Goal: Navigation & Orientation: Find specific page/section

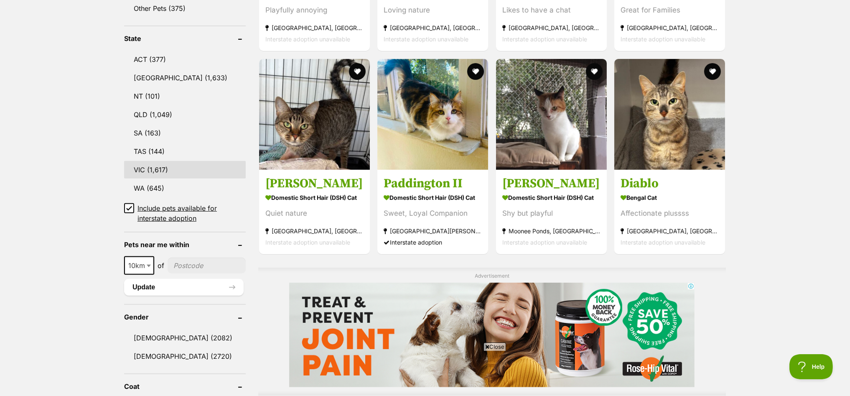
click at [166, 161] on link "VIC (1,617)" at bounding box center [185, 170] width 122 height 18
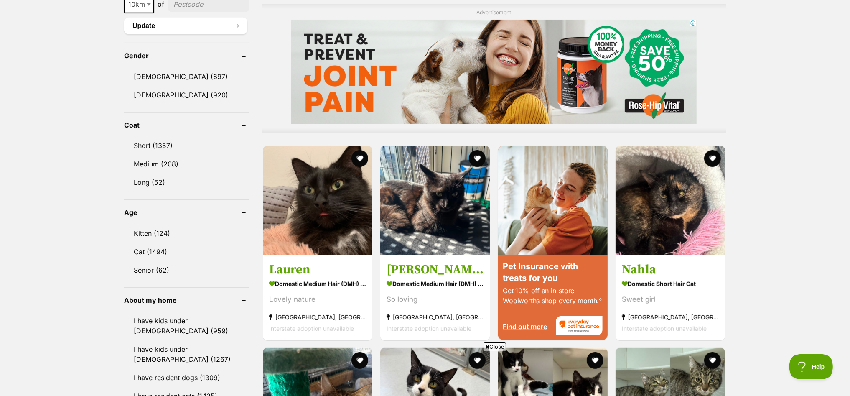
scroll to position [783, 0]
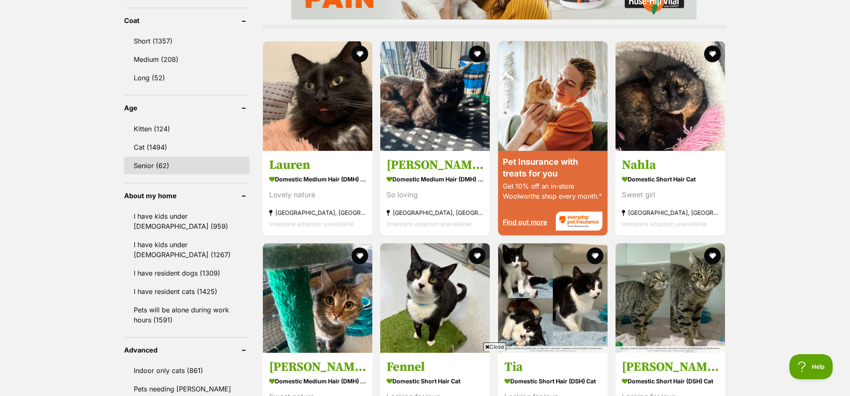
click at [153, 159] on link "Senior (62)" at bounding box center [186, 166] width 125 height 18
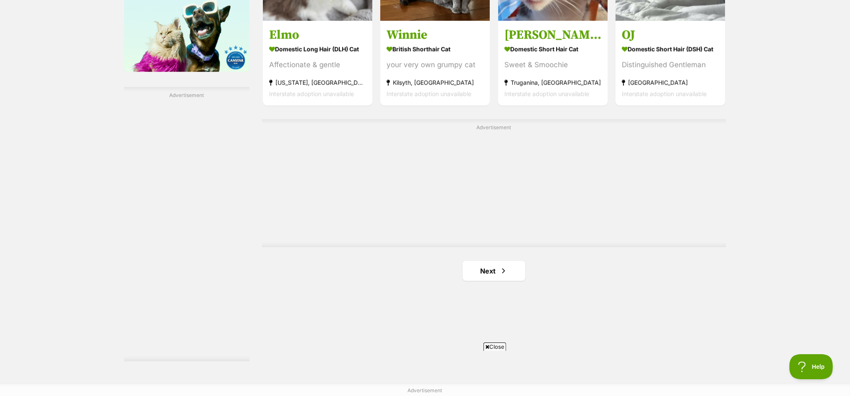
scroll to position [1463, 0]
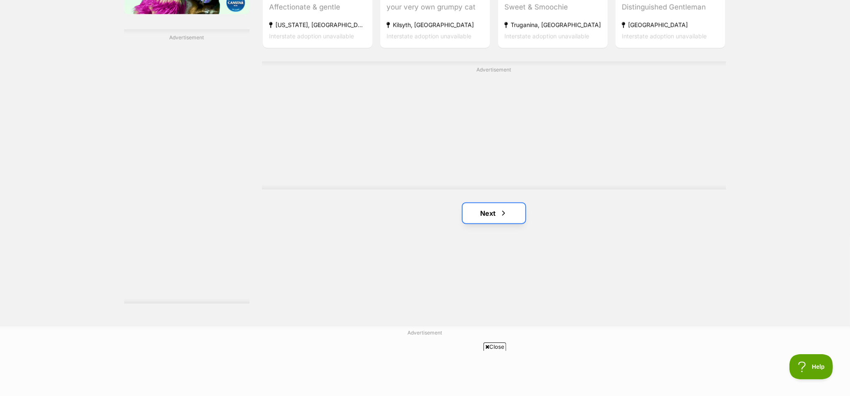
click at [491, 207] on link "Next" at bounding box center [494, 213] width 63 height 20
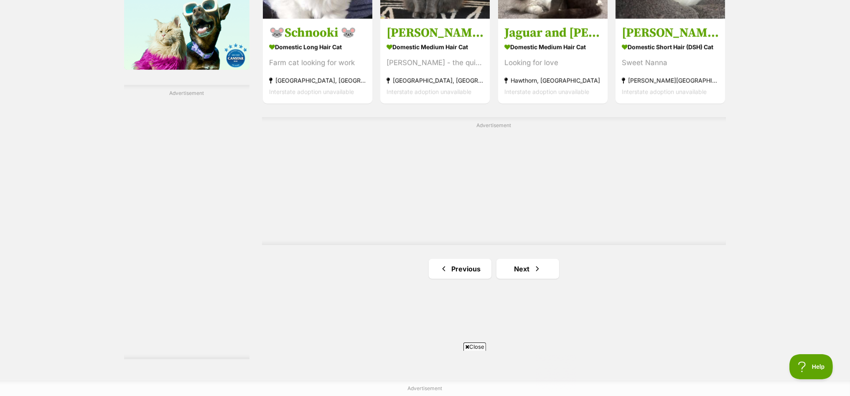
scroll to position [1410, 0]
